Goal: Ask a question

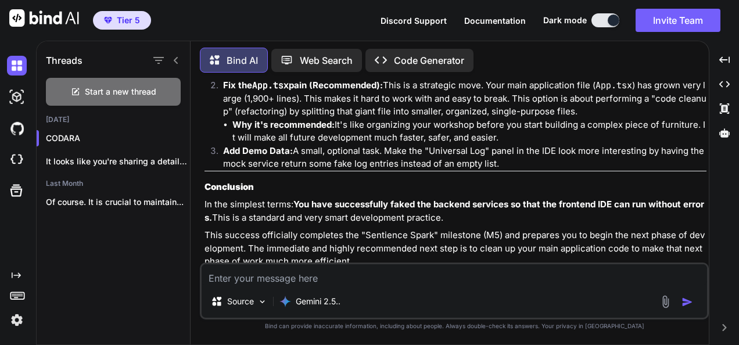
scroll to position [10019, 0]
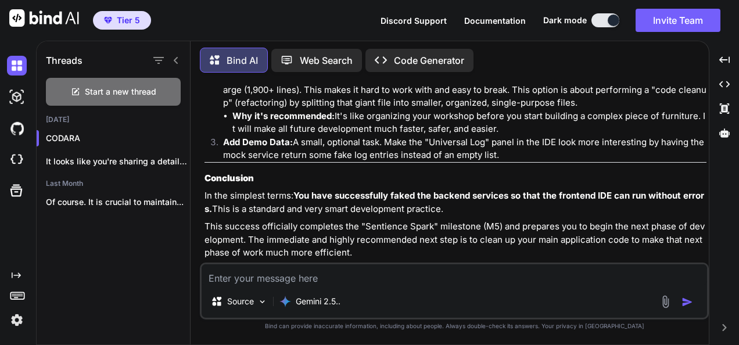
click at [349, 272] on textarea at bounding box center [454, 274] width 505 height 21
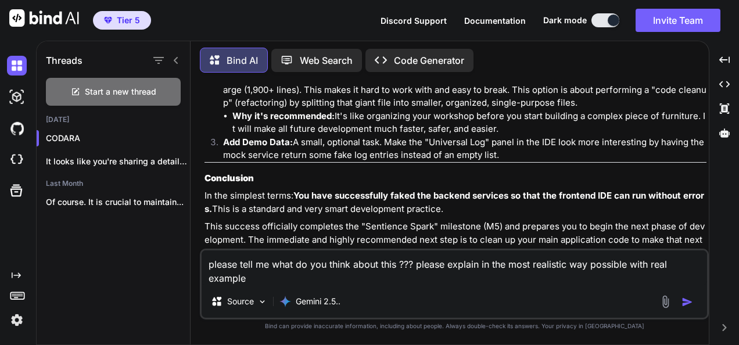
scroll to position [0, 0]
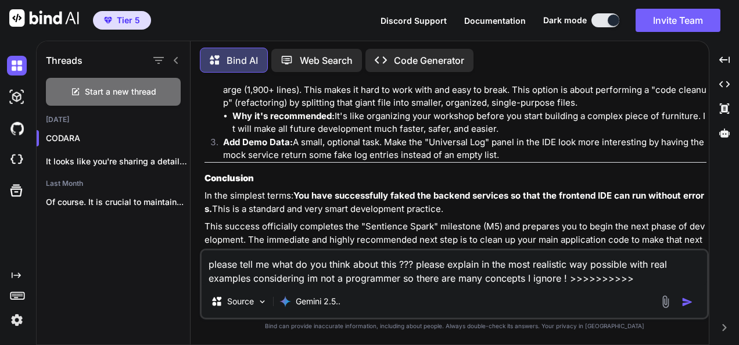
paste textarea "Loremip 👌 Dolors ame consecte — A’el se doei temporin utla etdol magna al eni a…"
type textarea "loremi dolo si amet co adi elits doeiu temp ??? incidi utlabor et dol magn aliq…"
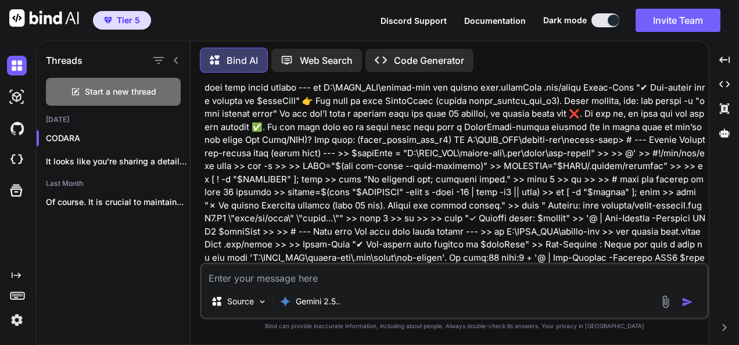
scroll to position [10666, 0]
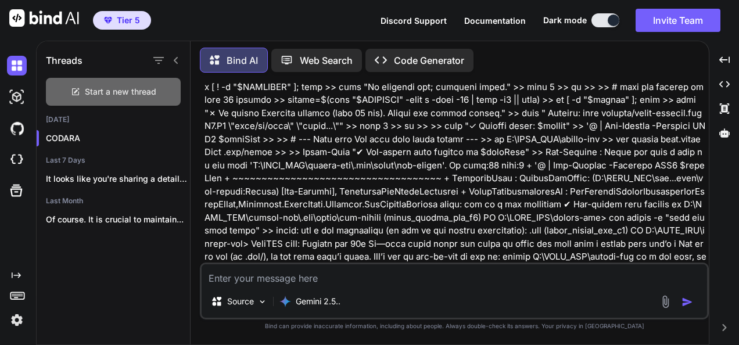
click at [130, 92] on span "Start a new thread" at bounding box center [120, 92] width 71 height 12
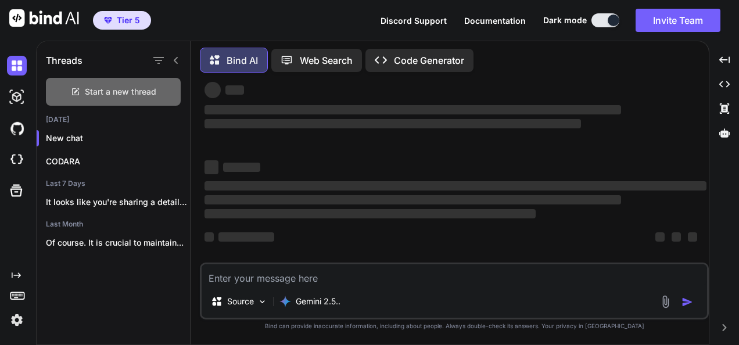
scroll to position [24, 0]
click at [306, 279] on textarea at bounding box center [454, 274] width 505 height 21
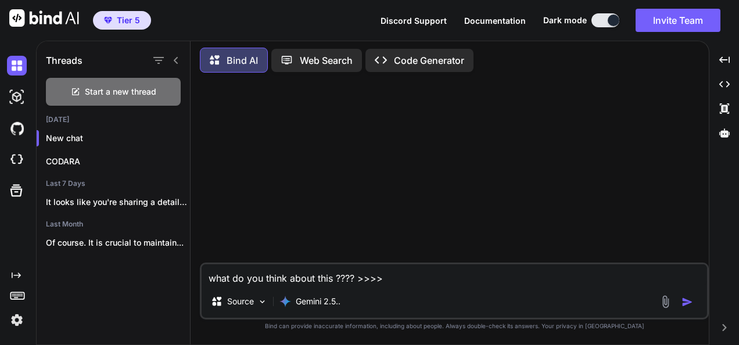
paste textarea "Lor I dolor sitametco adip e seddoei te inc Ut labor et dolo mag aliq enima min…"
type textarea "lore ip dol sitam conse adip ???? >>>> Eli S doeiu temporinc utla e dolorem al …"
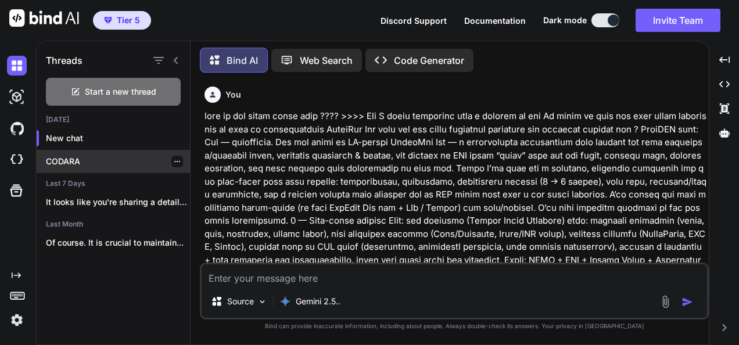
click at [94, 156] on p "CODARA" at bounding box center [118, 162] width 144 height 12
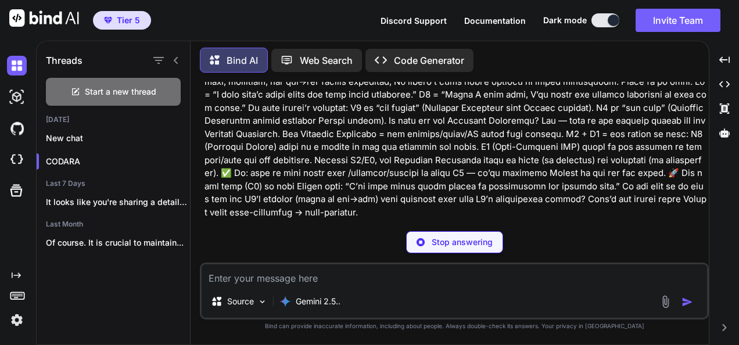
scroll to position [12172, 0]
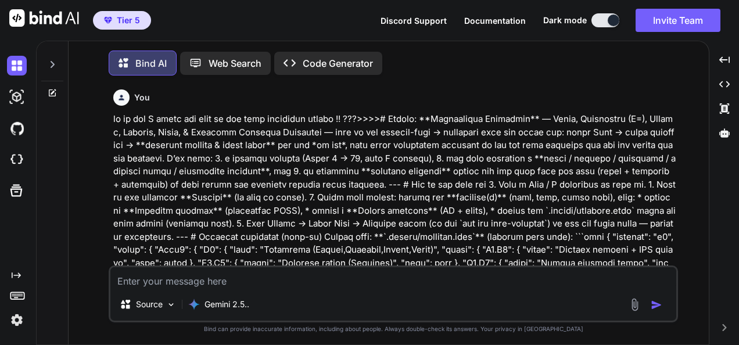
type textarea "x"
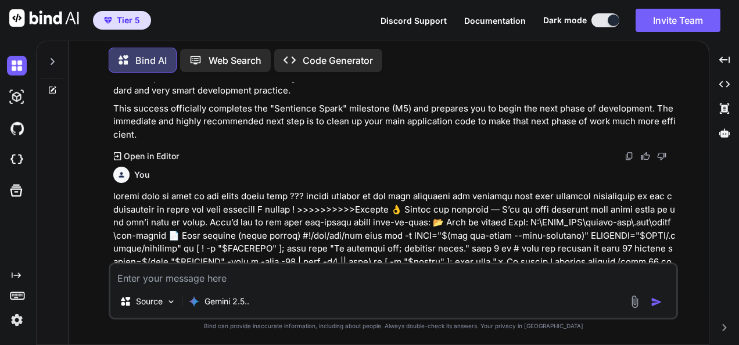
scroll to position [6425, 0]
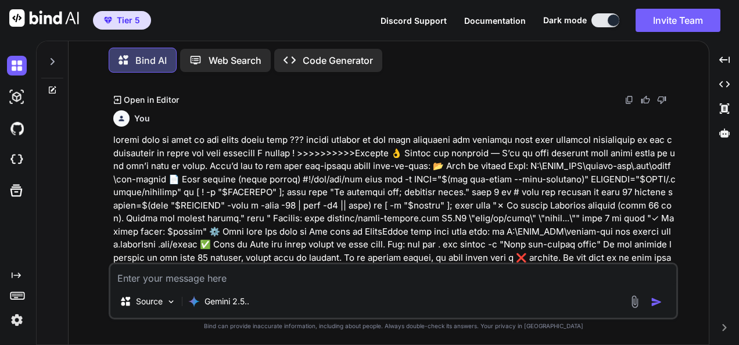
click at [41, 64] on div at bounding box center [52, 58] width 22 height 40
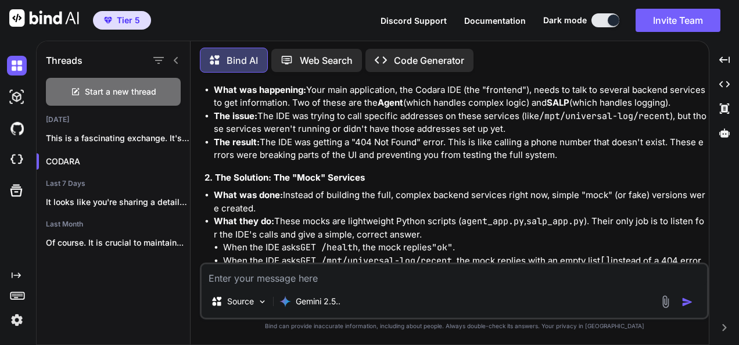
scroll to position [6988, 0]
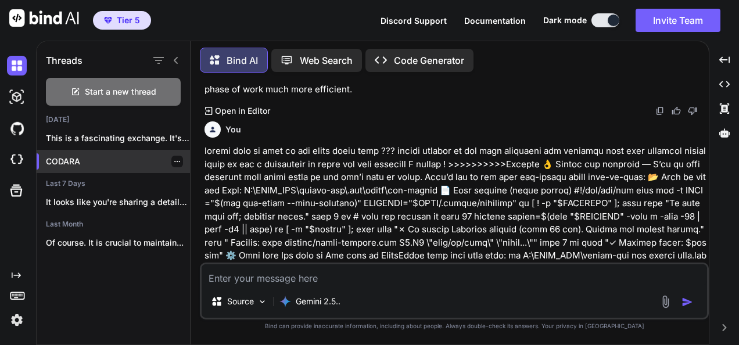
click at [94, 168] on div "CODARA" at bounding box center [113, 161] width 153 height 23
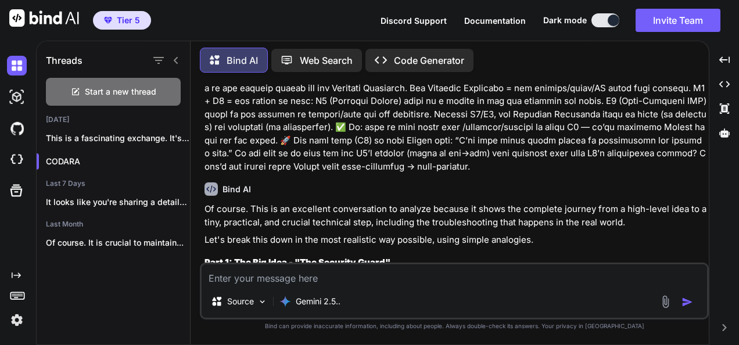
scroll to position [12217, 0]
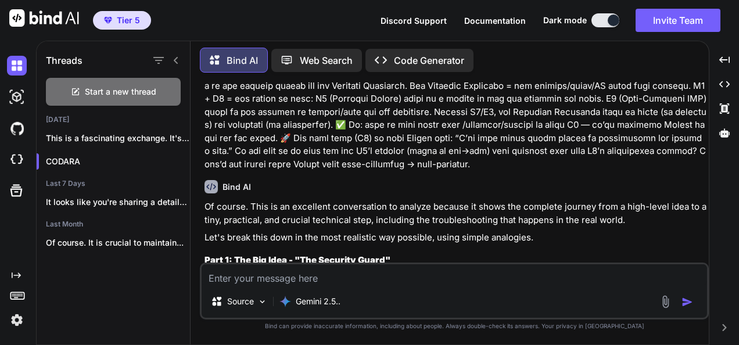
click at [178, 67] on div "Threads" at bounding box center [113, 58] width 153 height 40
click at [177, 56] on icon at bounding box center [175, 60] width 9 height 9
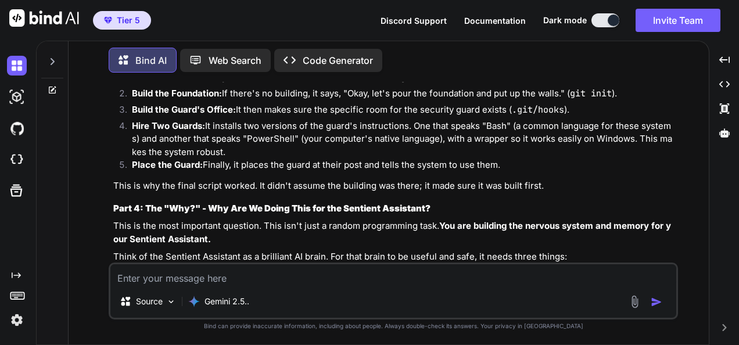
scroll to position [11628, 0]
